Goal: Task Accomplishment & Management: Use online tool/utility

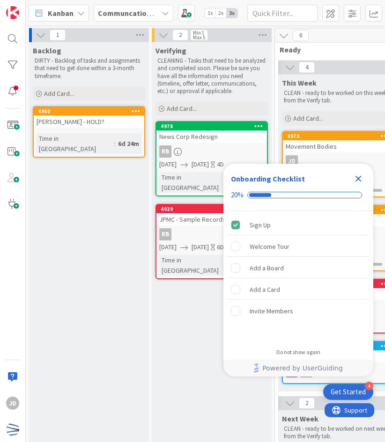
click at [16, 257] on div "JD" at bounding box center [13, 221] width 26 height 442
click at [354, 182] on icon "Close Checklist" at bounding box center [357, 178] width 11 height 11
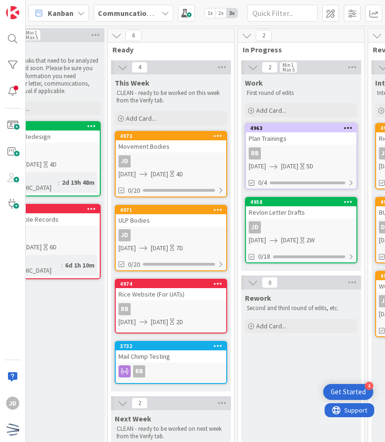
scroll to position [0, 167]
click at [283, 217] on div "Revlon Letter Drafts" at bounding box center [300, 212] width 110 height 12
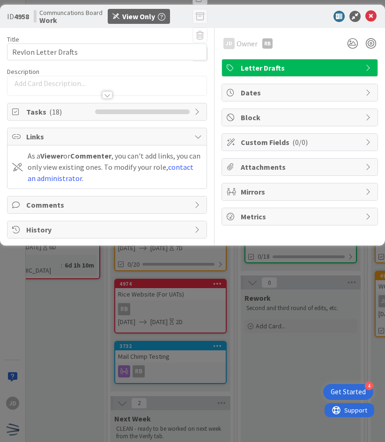
click at [108, 98] on div "Title 20 / 128 Revlon Letter Drafts Description JD Owner RB Letter Drafts Tasks…" at bounding box center [107, 133] width 200 height 211
click at [196, 109] on icon at bounding box center [197, 111] width 7 height 7
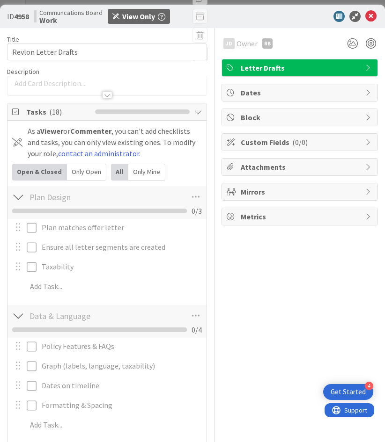
click at [196, 109] on div "Tasks ( 18 )" at bounding box center [106, 111] width 199 height 17
